Goal: Information Seeking & Learning: Learn about a topic

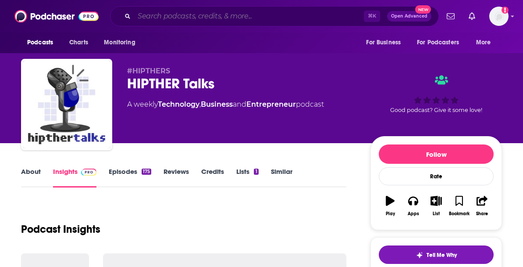
click at [208, 20] on input "Search podcasts, credits, & more..." at bounding box center [249, 16] width 230 height 14
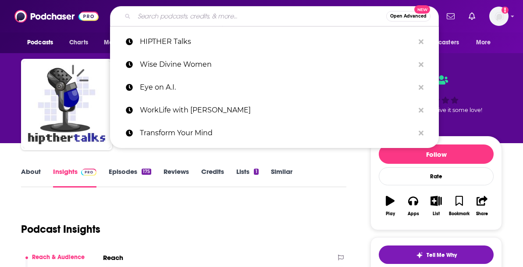
paste input "Secondhand Therapy"
type input "Secondhand Therapy"
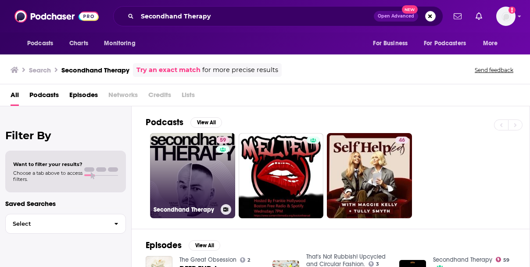
click at [193, 157] on link "59 Secondhand Therapy" at bounding box center [192, 175] width 85 height 85
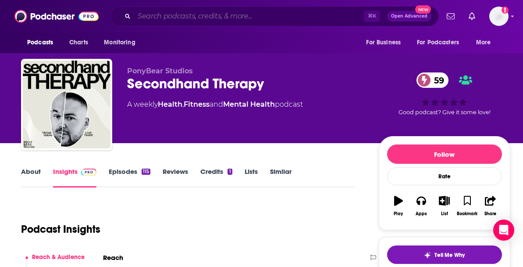
click at [197, 18] on input "Search podcasts, credits, & more..." at bounding box center [249, 16] width 230 height 14
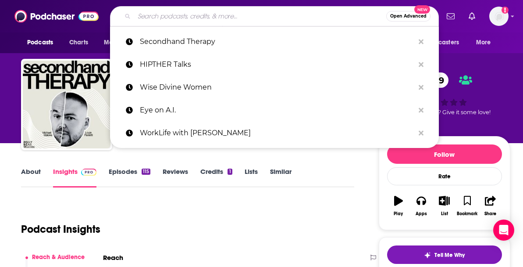
paste input "The Growth Mindset Gal"
type input "The Growth Mindset Gal"
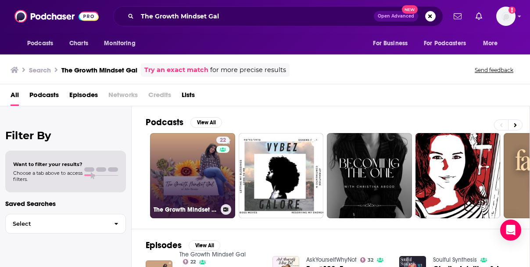
click at [194, 171] on link "22 The Growth Mindset Gal" at bounding box center [192, 175] width 85 height 85
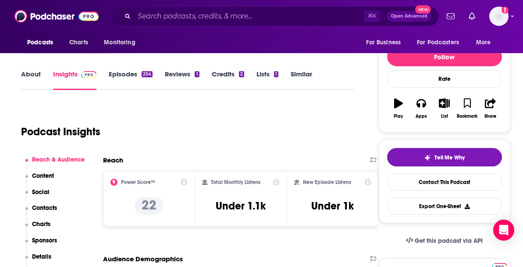
scroll to position [86, 0]
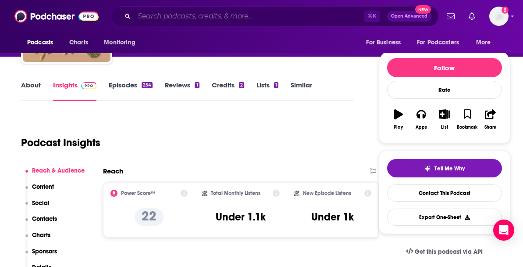
click at [209, 15] on input "Search podcasts, credits, & more..." at bounding box center [249, 16] width 230 height 14
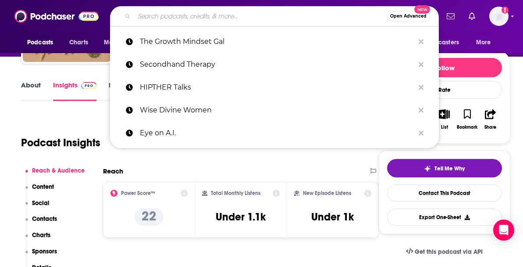
paste input "The Growth Mindset Gal"
type input "The Growth Mindset Gal"
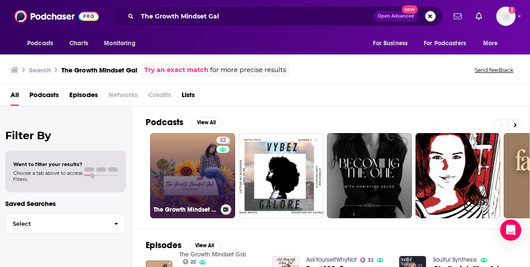
click at [170, 155] on link "22 The Growth Mindset Gal" at bounding box center [192, 175] width 85 height 85
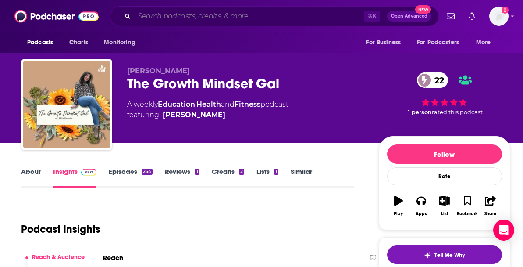
click at [226, 14] on input "Search podcasts, credits, & more..." at bounding box center [249, 16] width 230 height 14
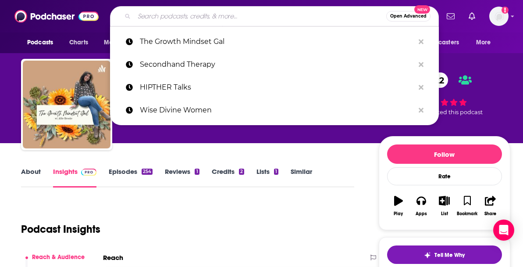
paste input "The Business Ownership Podcast"
type input "The Business Ownership Podcast"
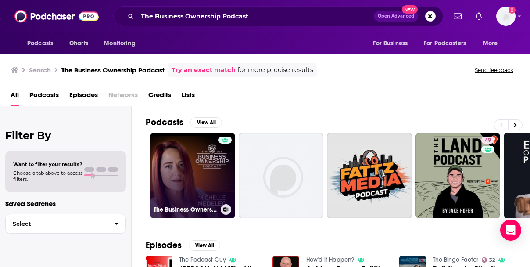
click at [206, 187] on link "The Business Ownership Podcast" at bounding box center [192, 175] width 85 height 85
